Goal: Task Accomplishment & Management: Manage account settings

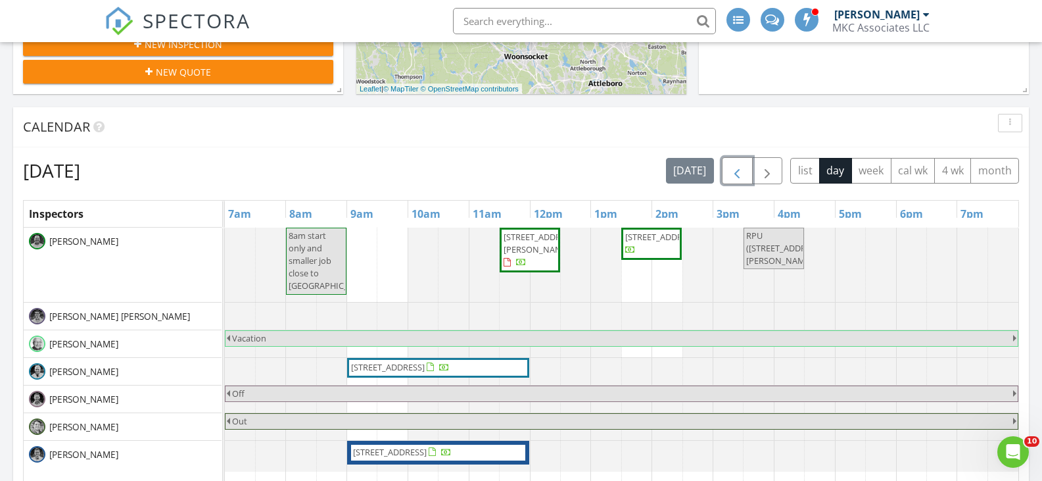
click at [733, 172] on span "button" at bounding box center [737, 171] width 16 height 16
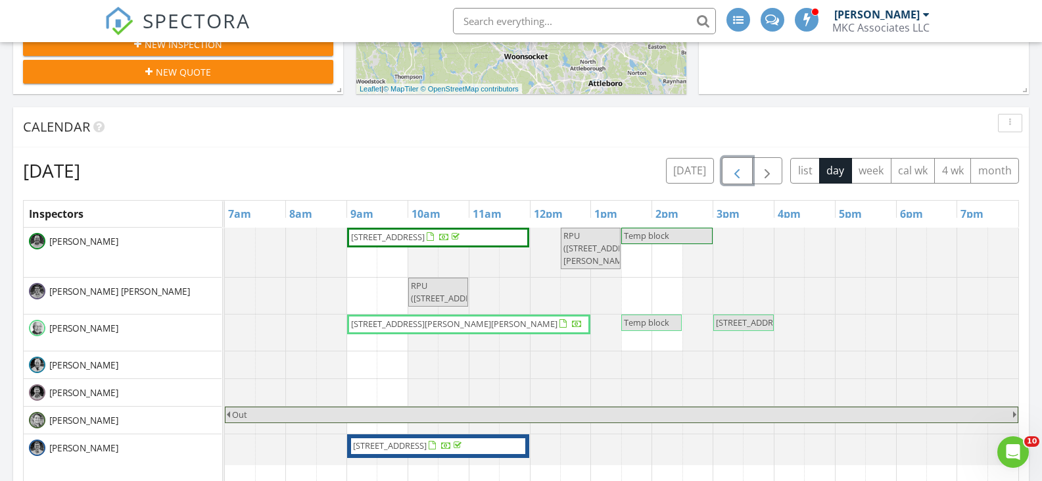
click at [733, 172] on span "button" at bounding box center [737, 171] width 16 height 16
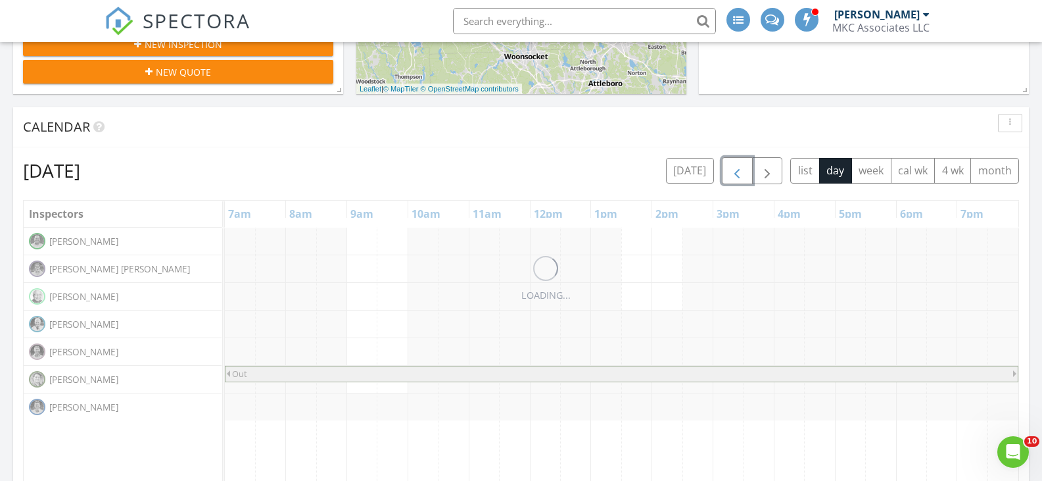
click at [733, 172] on span "button" at bounding box center [737, 171] width 16 height 16
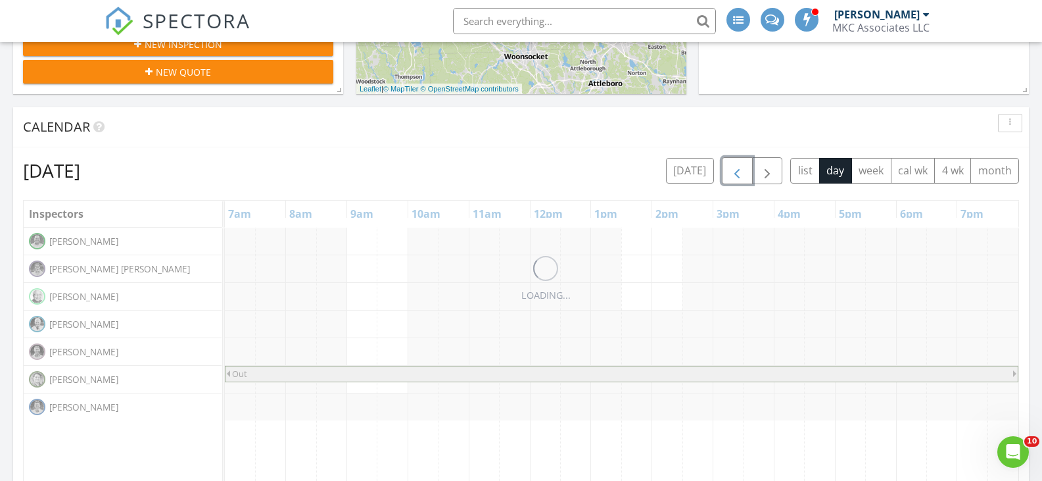
click at [733, 172] on span "button" at bounding box center [737, 171] width 16 height 16
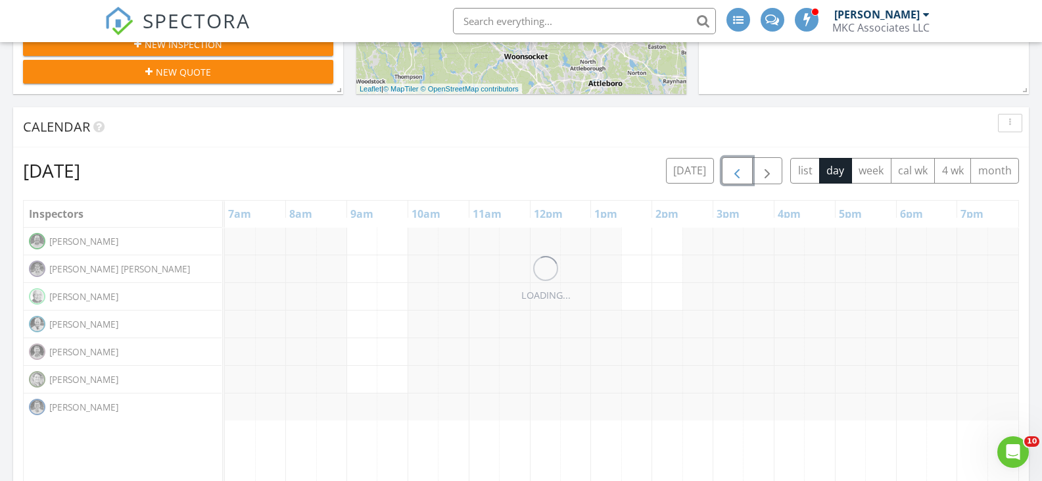
click at [733, 172] on span "button" at bounding box center [737, 171] width 16 height 16
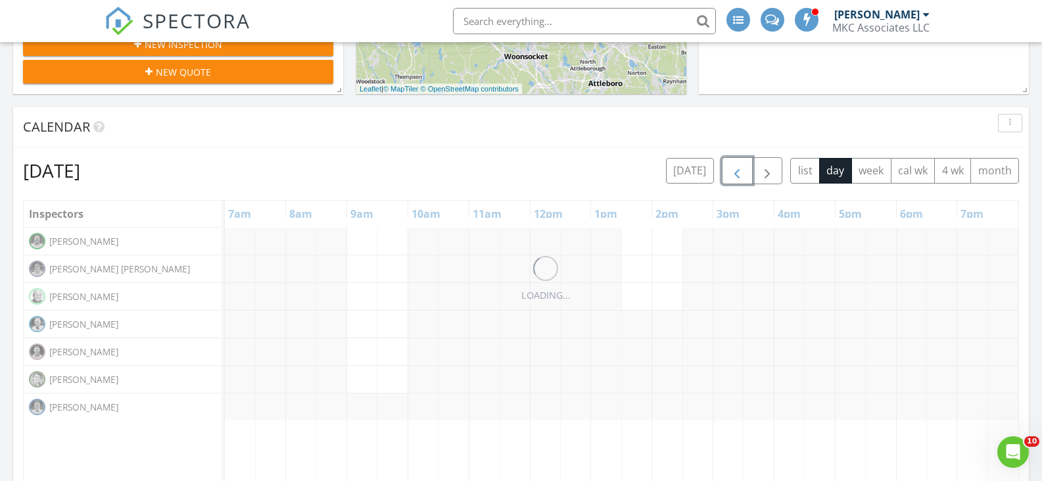
click at [733, 172] on span "button" at bounding box center [737, 171] width 16 height 16
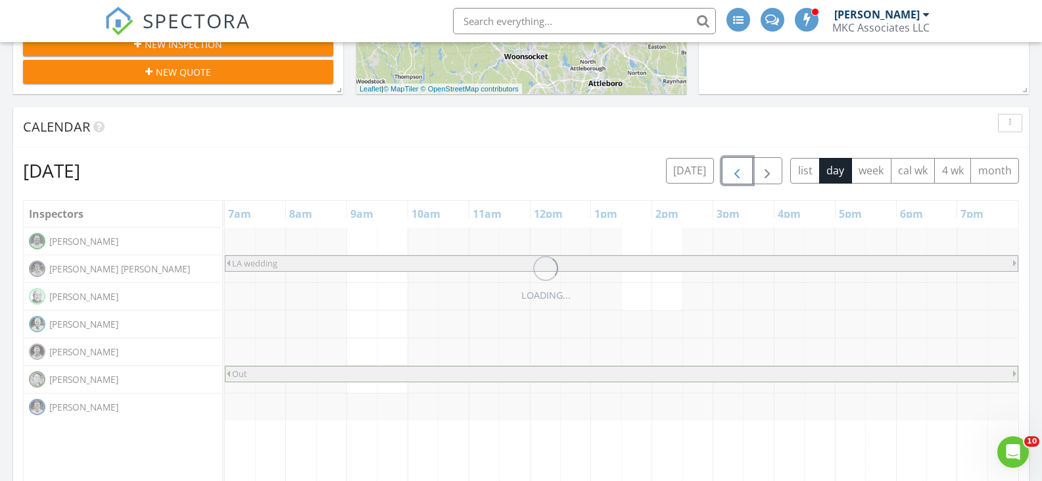
click at [733, 172] on span "button" at bounding box center [737, 171] width 16 height 16
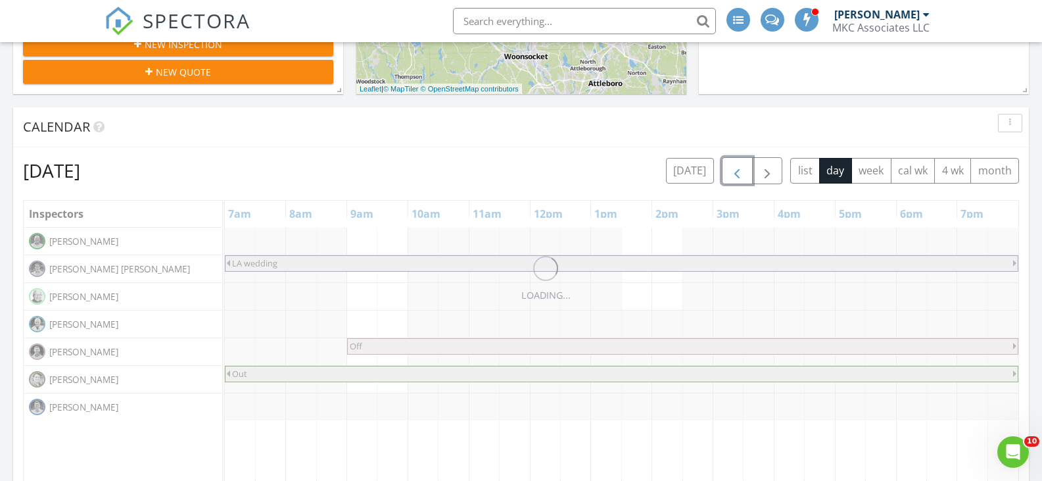
click at [733, 172] on span "button" at bounding box center [737, 171] width 16 height 16
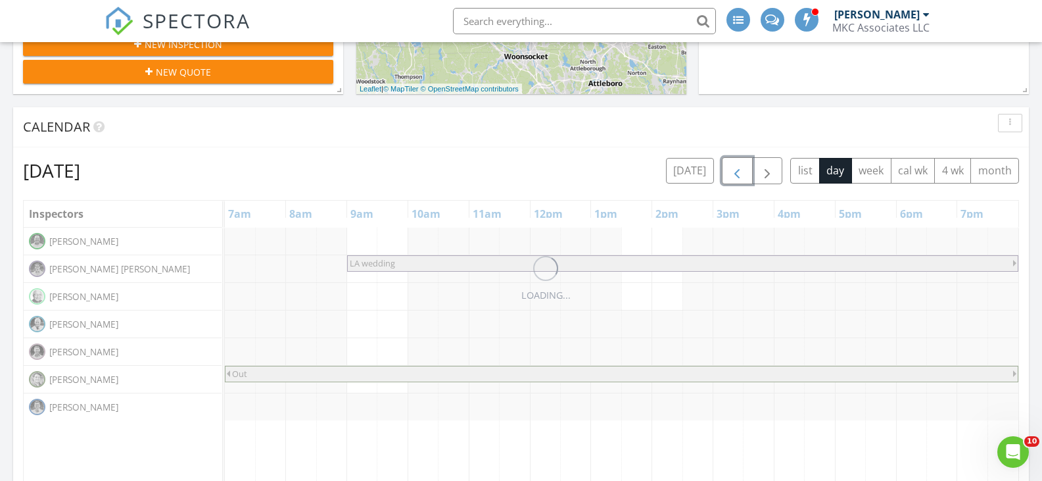
click at [733, 172] on span "button" at bounding box center [737, 171] width 16 height 16
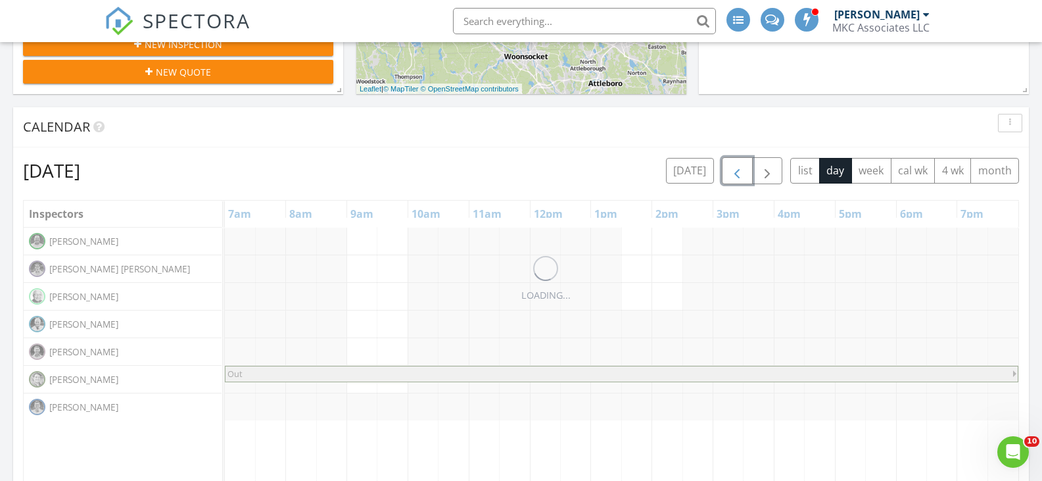
click at [733, 172] on span "button" at bounding box center [737, 171] width 16 height 16
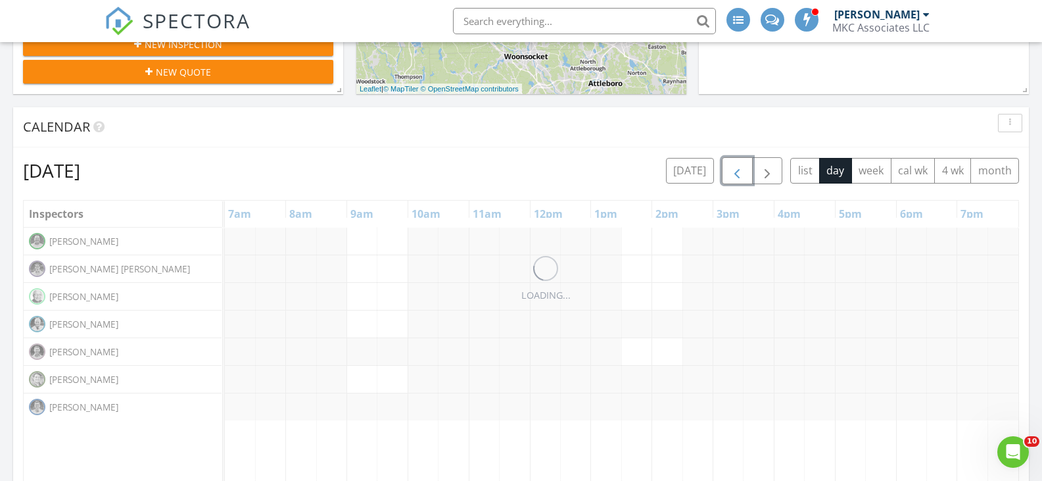
click at [733, 172] on span "button" at bounding box center [737, 171] width 16 height 16
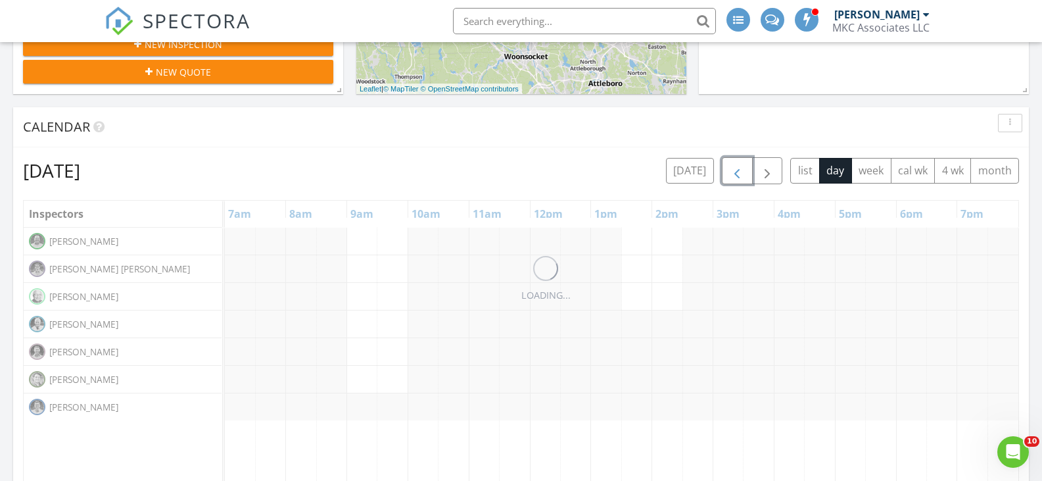
click at [733, 172] on span "button" at bounding box center [737, 171] width 16 height 16
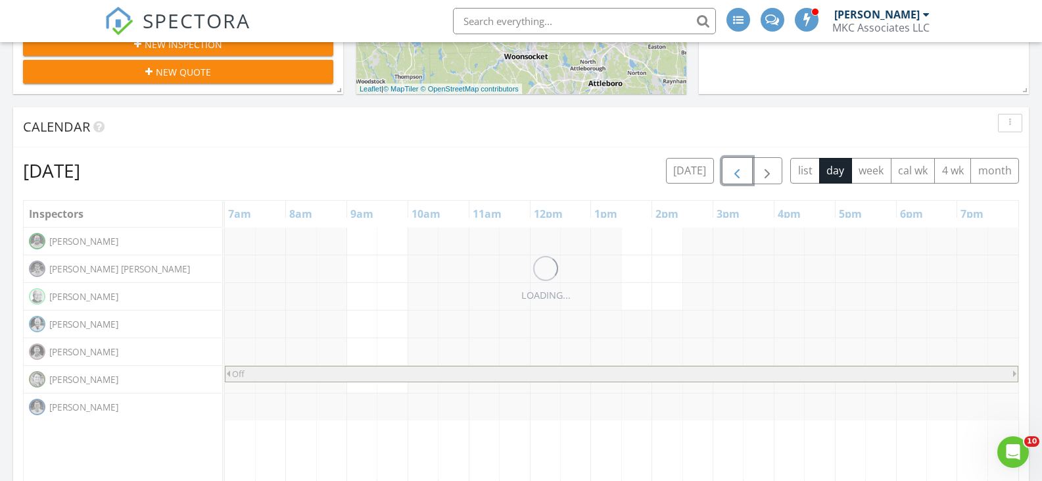
click at [733, 172] on span "button" at bounding box center [737, 171] width 16 height 16
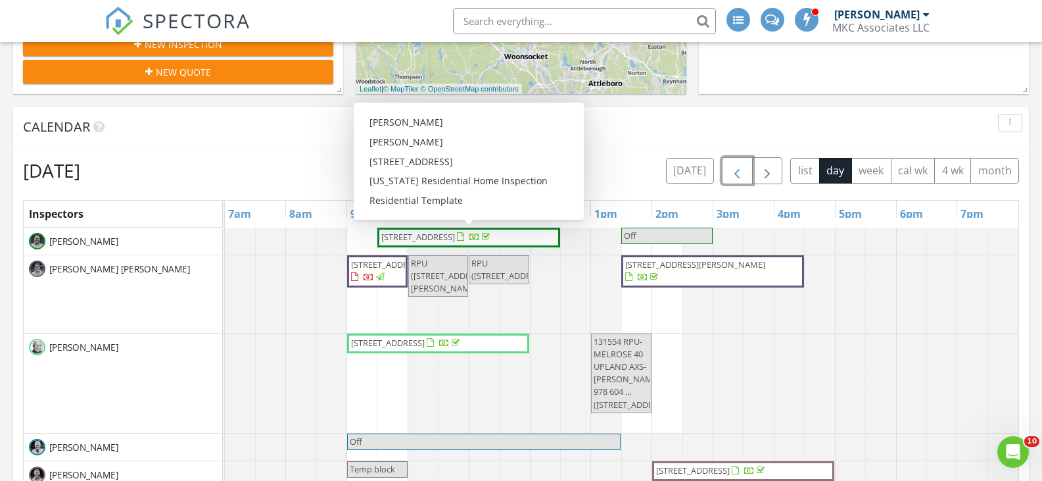
click at [448, 235] on span "667 Tremont St 2, Boston 02118" at bounding box center [418, 237] width 74 height 12
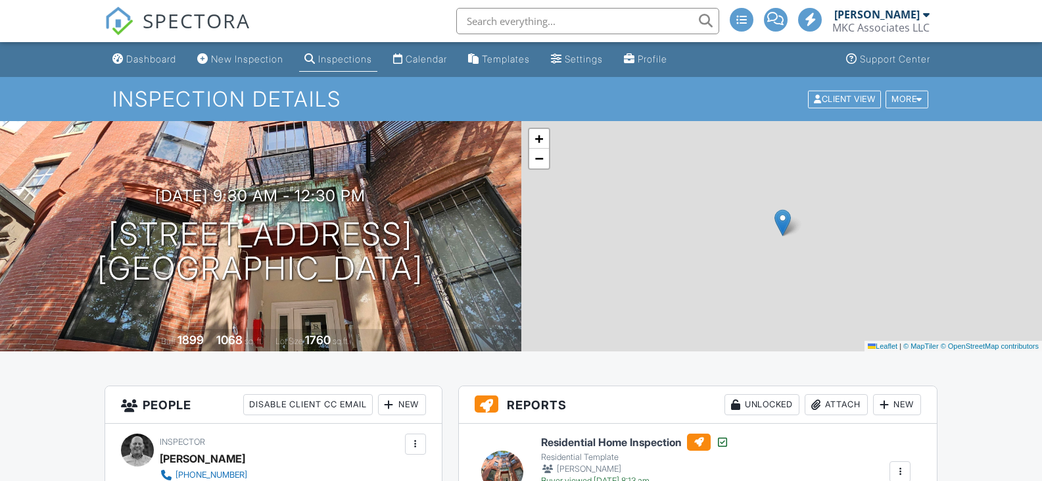
click at [606, 433] on h6 "Residential Home Inspection" at bounding box center [635, 441] width 188 height 17
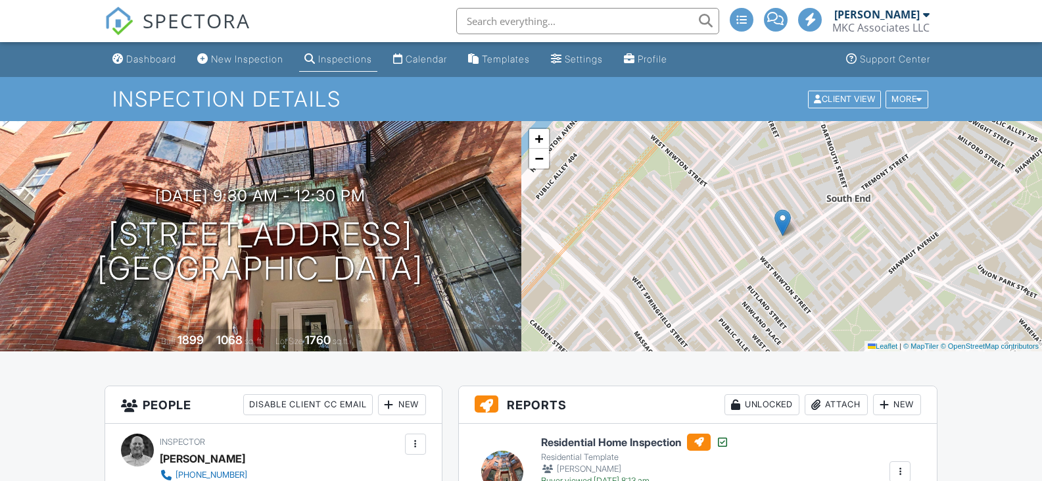
scroll to position [197, 0]
